Goal: Information Seeking & Learning: Learn about a topic

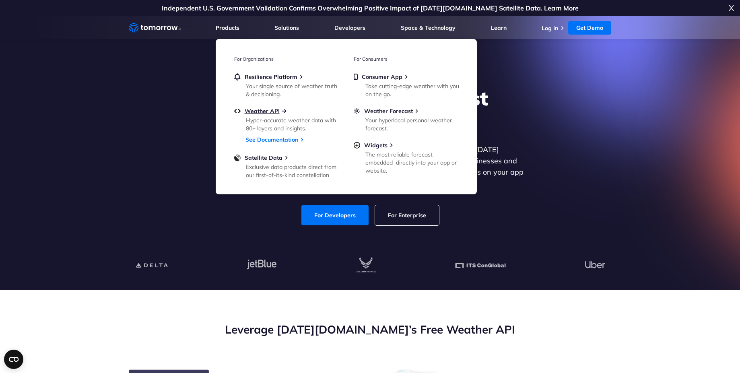
click at [262, 112] on span "Weather API" at bounding box center [262, 110] width 35 height 7
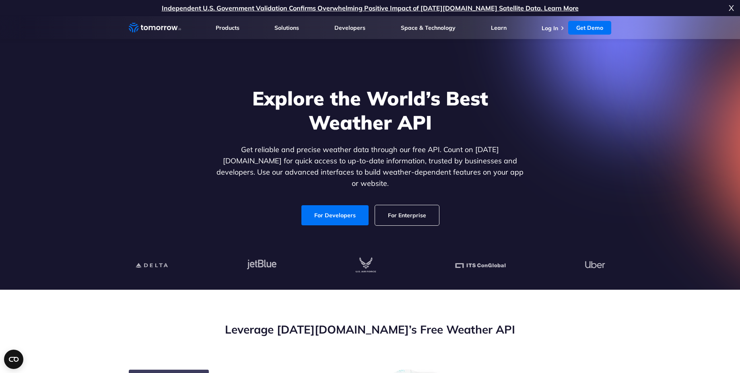
scroll to position [72, 0]
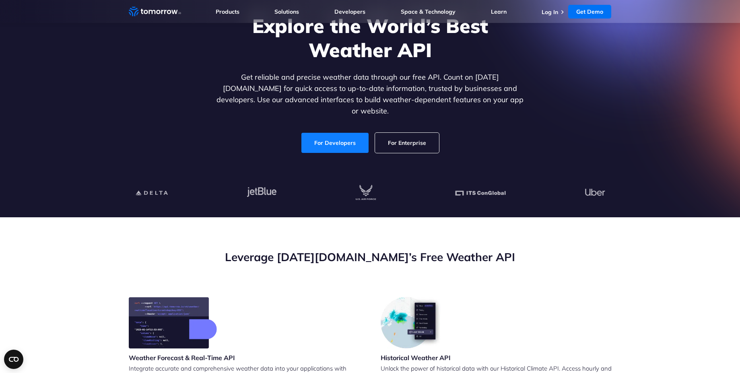
click at [340, 136] on link "For Developers" at bounding box center [334, 143] width 67 height 20
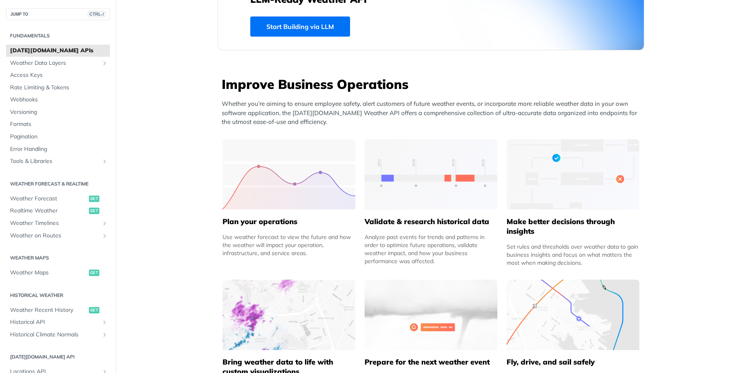
scroll to position [290, 0]
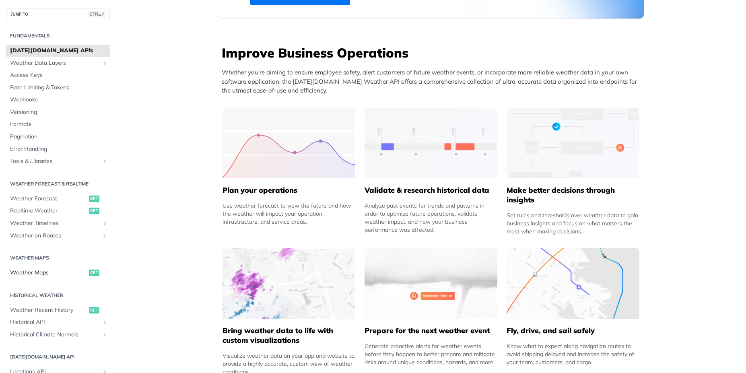
click at [26, 272] on span "Weather Maps" at bounding box center [48, 273] width 77 height 8
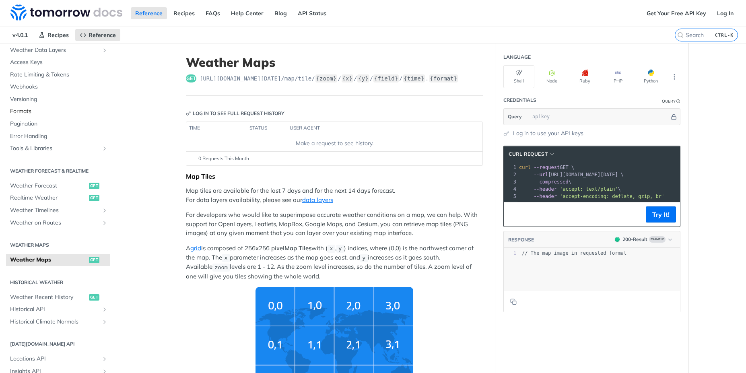
scroll to position [72, 0]
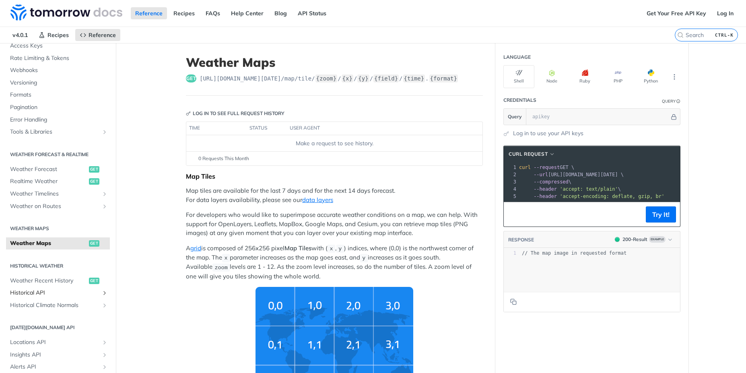
click at [35, 294] on span "Historical API" at bounding box center [54, 293] width 89 height 8
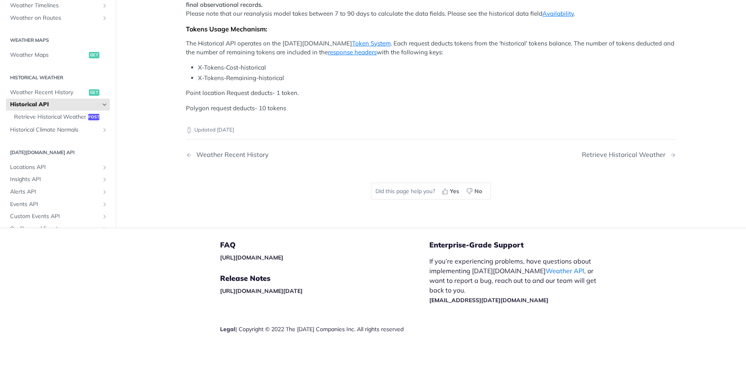
scroll to position [290, 0]
click at [58, 97] on span "Weather Recent History" at bounding box center [48, 93] width 77 height 8
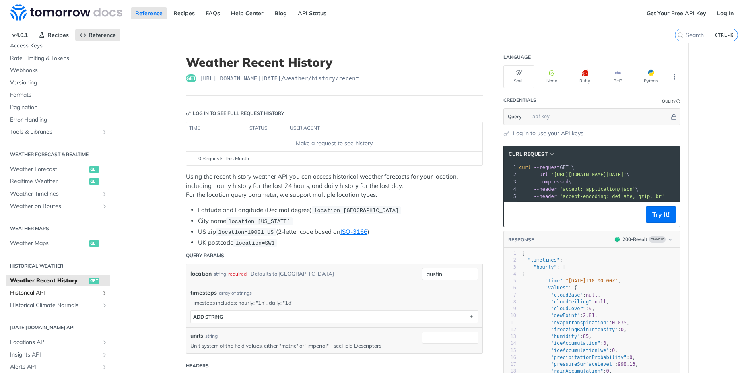
click at [41, 293] on span "Historical API" at bounding box center [54, 293] width 89 height 8
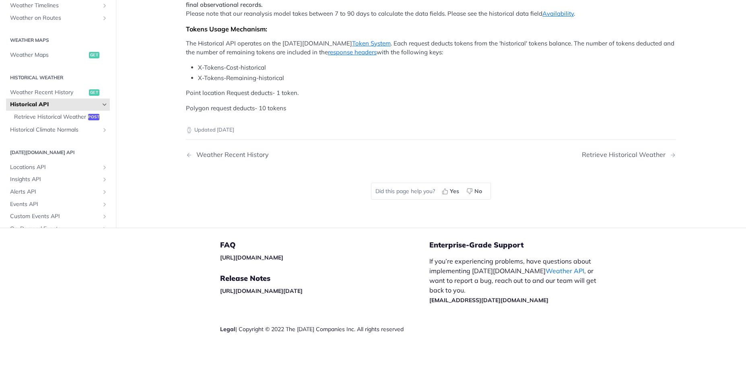
scroll to position [435, 0]
click at [352, 47] on link "Token System" at bounding box center [371, 43] width 39 height 8
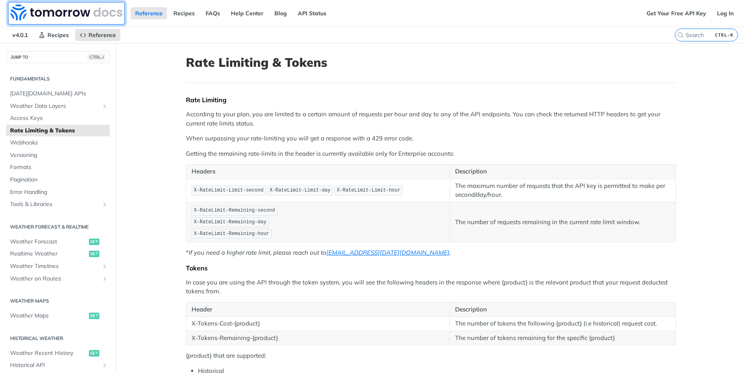
click at [52, 11] on img at bounding box center [66, 12] width 112 height 16
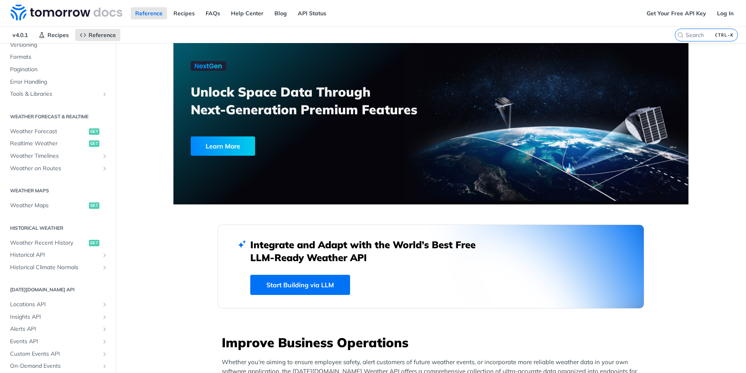
scroll to position [162, 0]
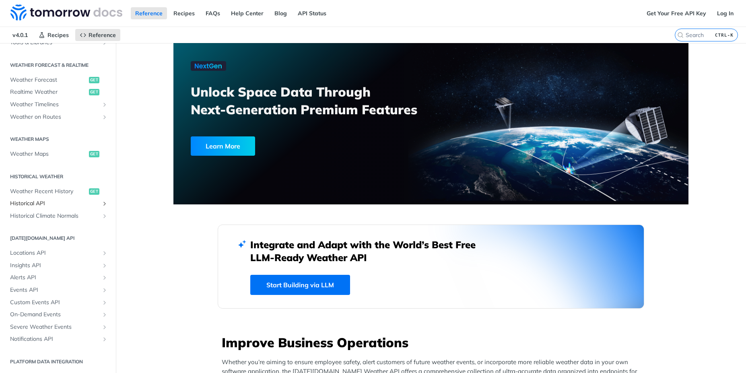
click at [101, 204] on icon "Show subpages for Historical API" at bounding box center [104, 203] width 6 height 6
click at [34, 218] on span "Retrieve Historical Weather" at bounding box center [50, 216] width 72 height 8
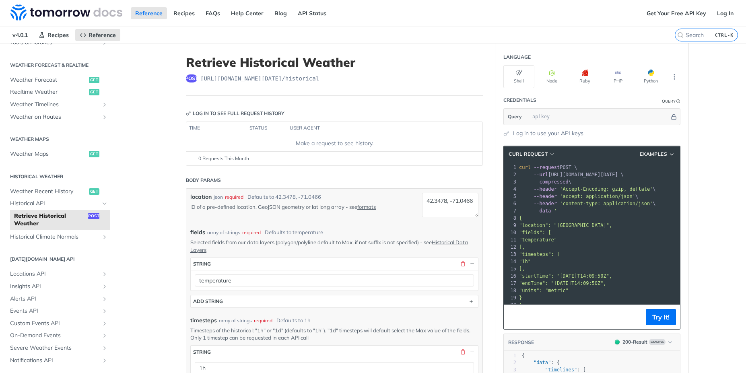
scroll to position [2, 0]
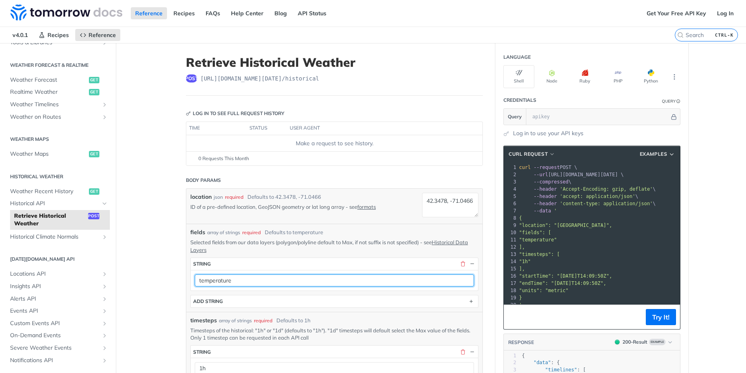
click at [426, 282] on input "temperature" at bounding box center [334, 280] width 279 height 12
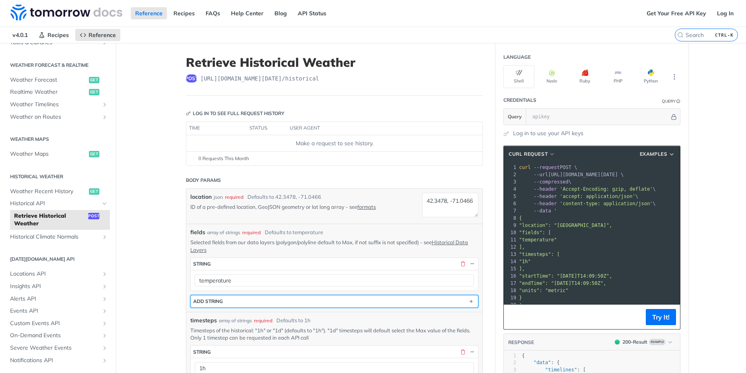
click at [336, 302] on button "ADD string" at bounding box center [334, 301] width 287 height 12
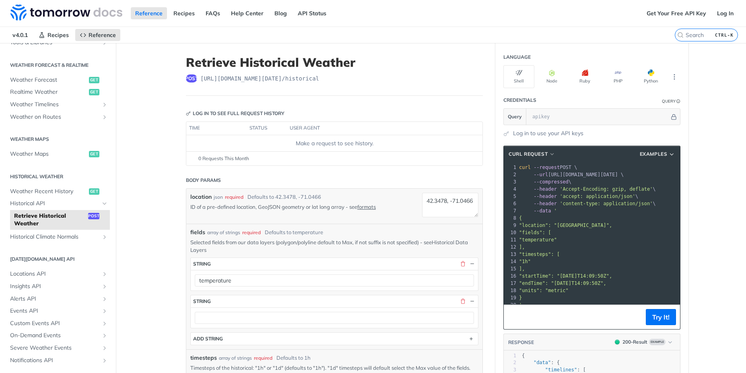
click at [451, 242] on link "Historical Data Layers" at bounding box center [329, 246] width 278 height 14
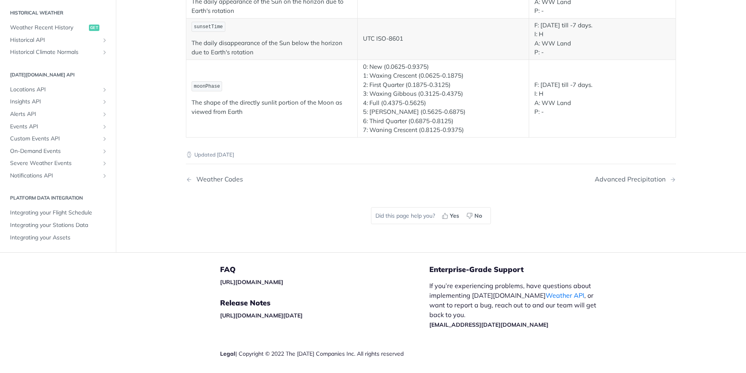
scroll to position [1546, 0]
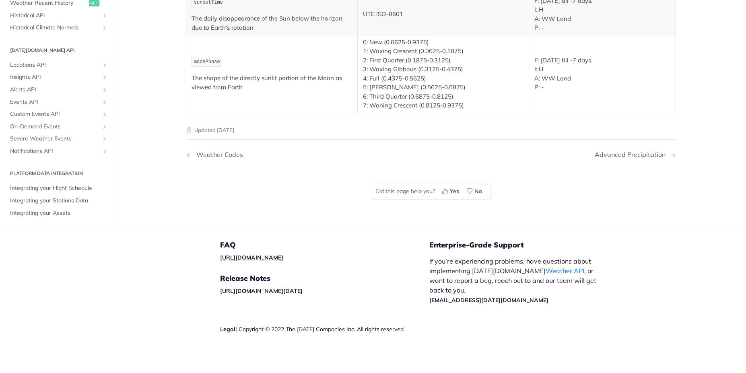
click at [237, 258] on link "https://tomorrowio.zendesk.com/" at bounding box center [251, 257] width 63 height 7
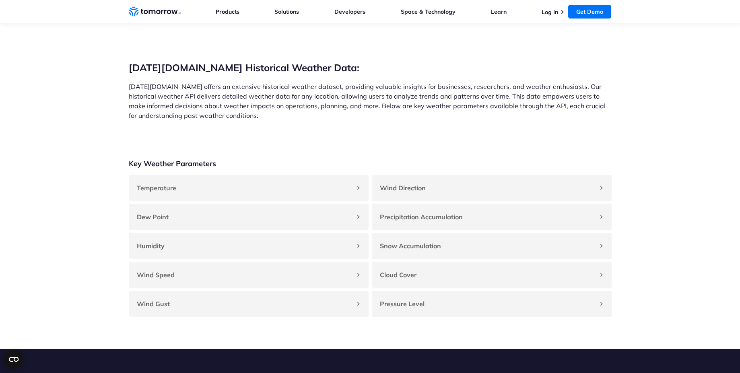
scroll to position [652, 0]
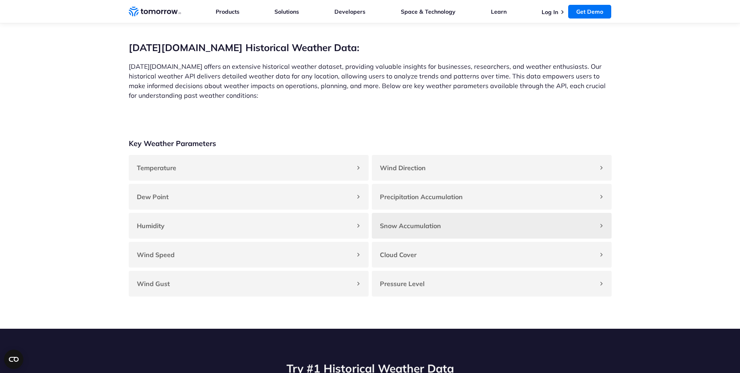
click at [459, 231] on h4 "Snow Accumulation" at bounding box center [488, 226] width 216 height 10
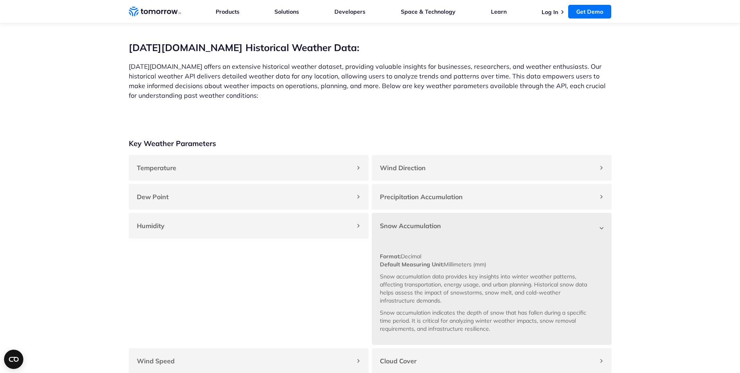
click at [460, 231] on h4 "Snow Accumulation" at bounding box center [488, 226] width 216 height 10
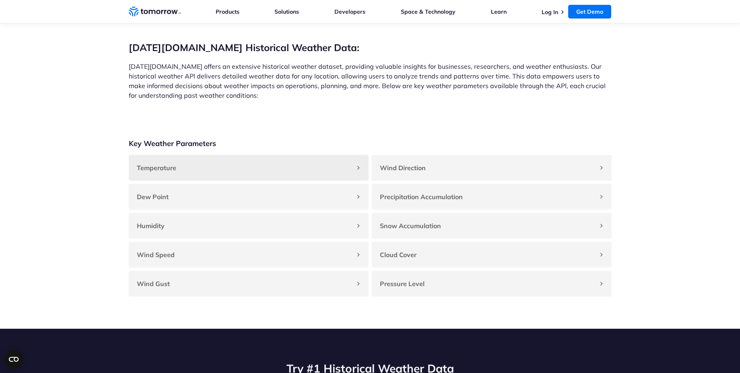
click at [282, 173] on h4 "Temperature" at bounding box center [245, 168] width 216 height 10
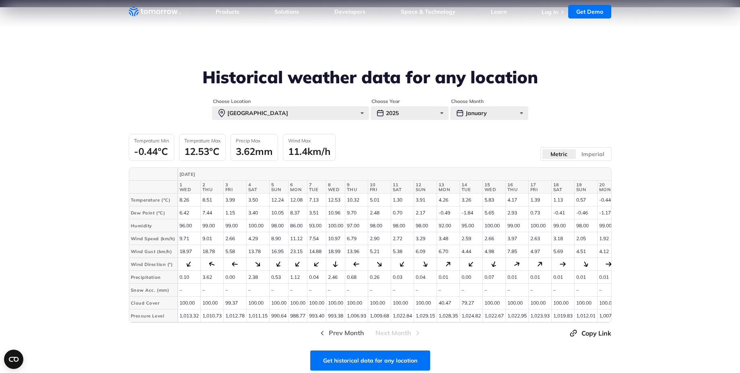
scroll to position [241, 0]
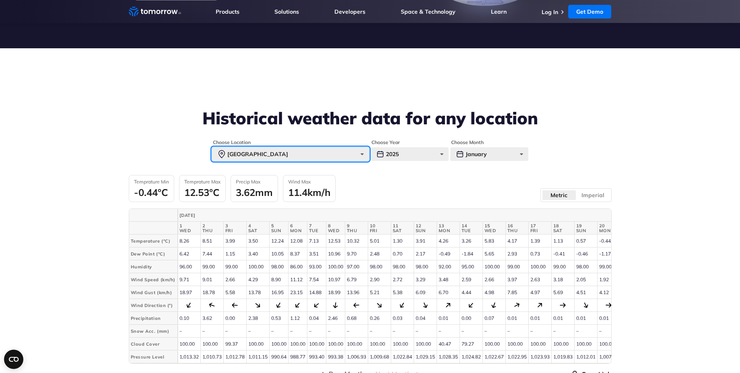
click at [291, 154] on div "Paris" at bounding box center [290, 154] width 157 height 14
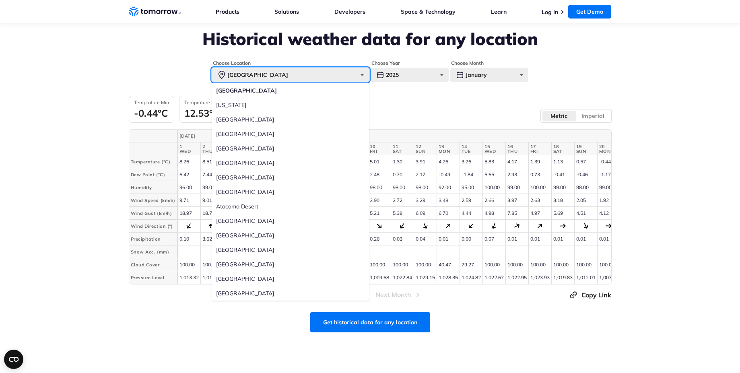
scroll to position [314, 0]
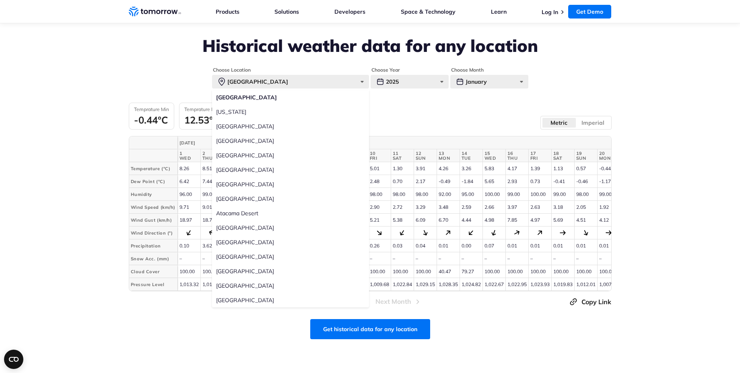
click at [235, 332] on div "Get historical data for any location" at bounding box center [370, 329] width 483 height 20
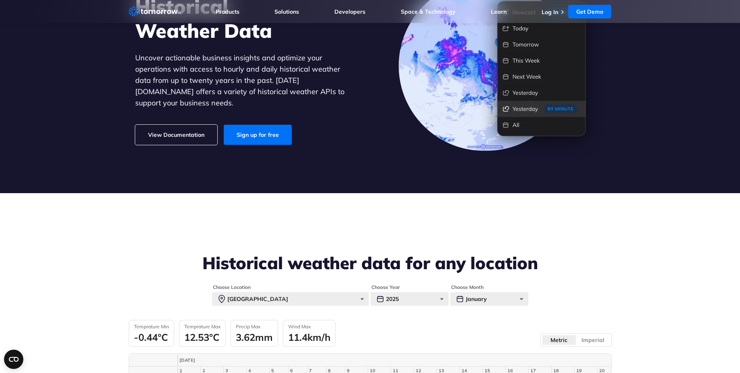
scroll to position [24, 0]
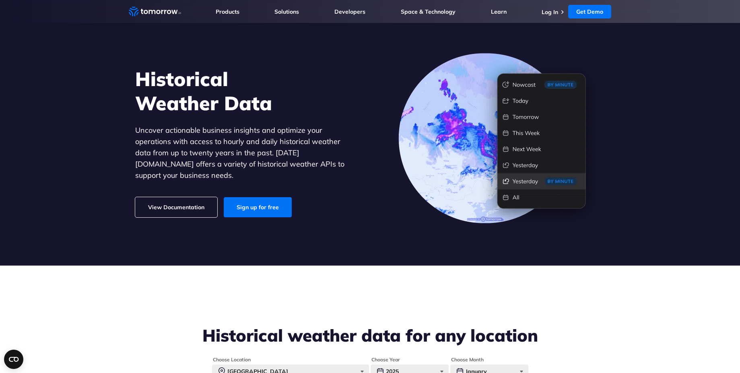
click at [171, 203] on link "View Documentation" at bounding box center [176, 207] width 82 height 20
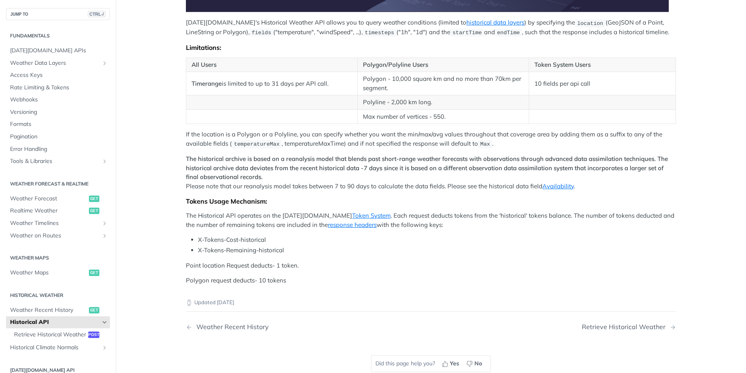
scroll to position [362, 0]
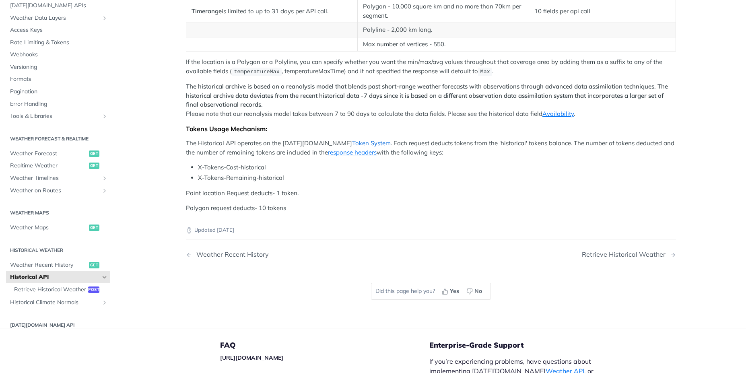
click at [352, 144] on link "Token System" at bounding box center [371, 143] width 39 height 8
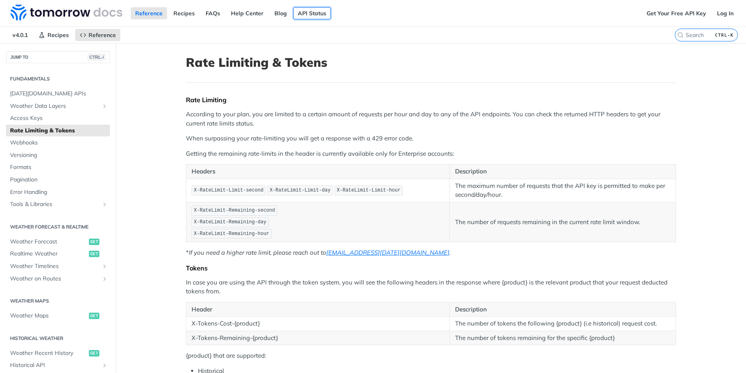
click at [311, 14] on link "API Status" at bounding box center [311, 13] width 37 height 12
click at [247, 14] on link "Help Center" at bounding box center [247, 13] width 41 height 12
